Goal: Entertainment & Leisure: Consume media (video, audio)

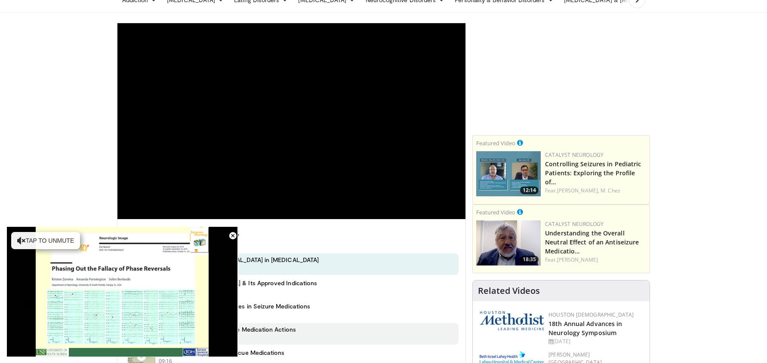
scroll to position [41, 0]
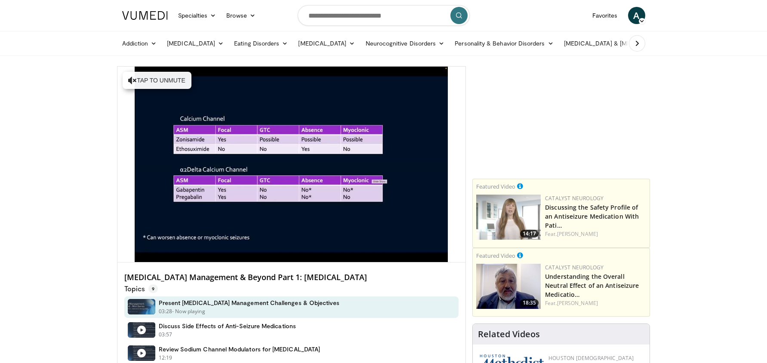
scroll to position [2, 0]
